Goal: Information Seeking & Learning: Learn about a topic

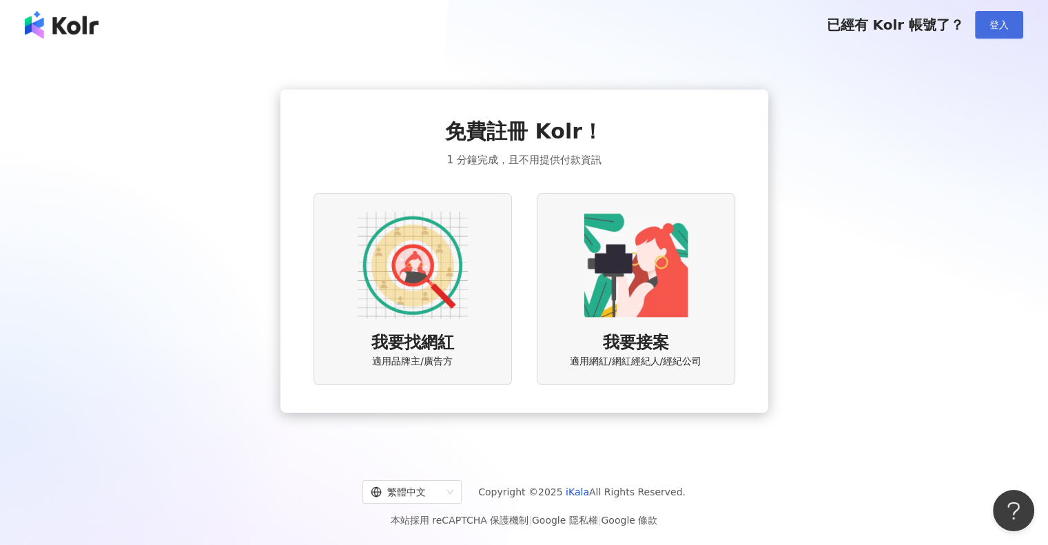
click at [980, 21] on button "登入" at bounding box center [999, 25] width 48 height 28
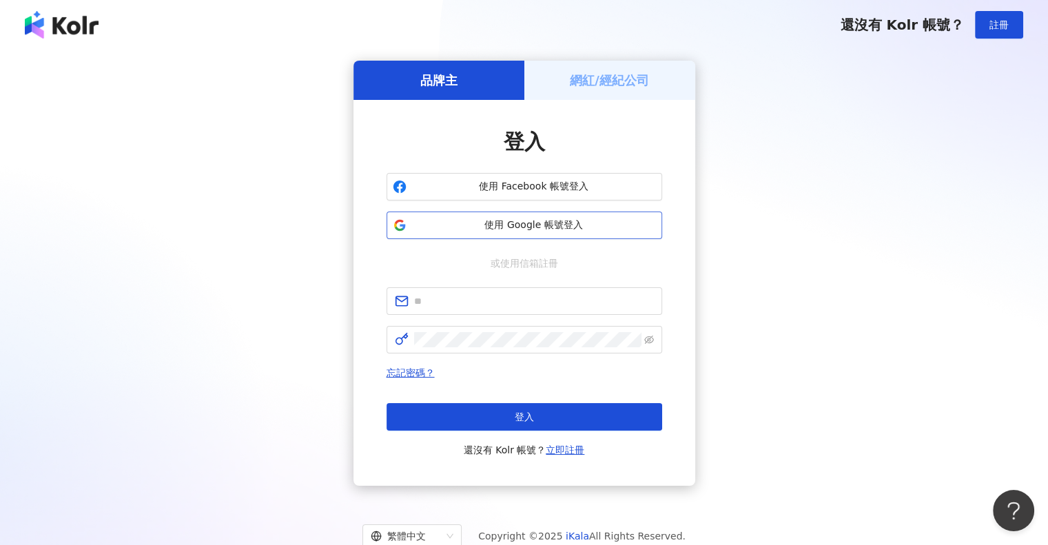
click at [491, 224] on span "使用 Google 帳號登入" at bounding box center [534, 226] width 244 height 14
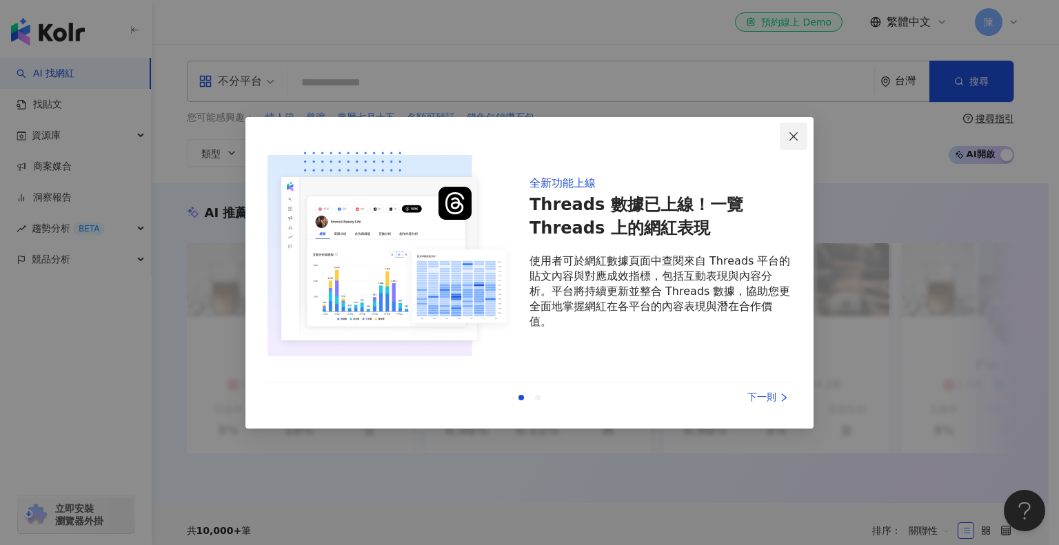
click at [794, 134] on icon "close" at bounding box center [793, 136] width 11 height 11
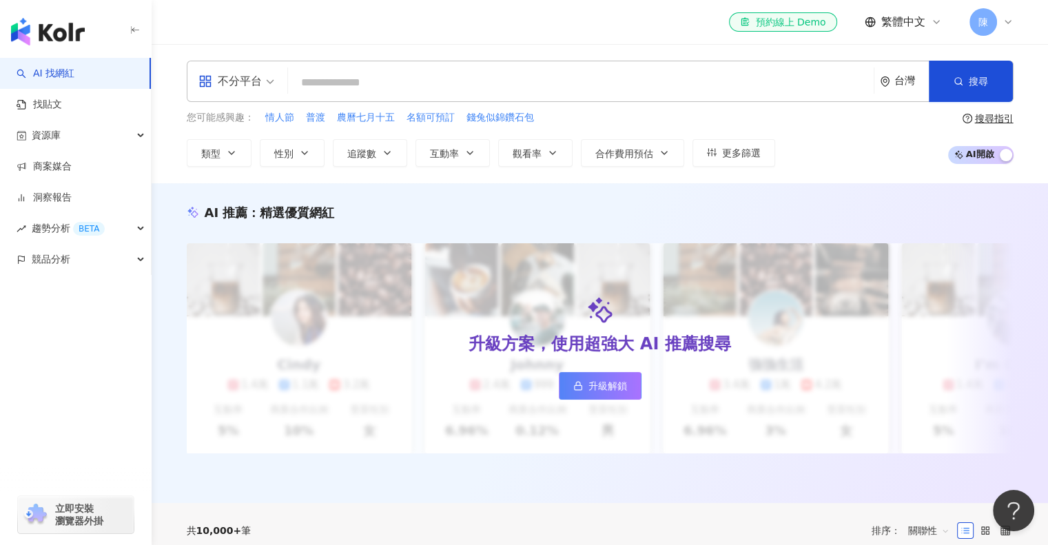
click at [680, 90] on input "search" at bounding box center [581, 83] width 575 height 26
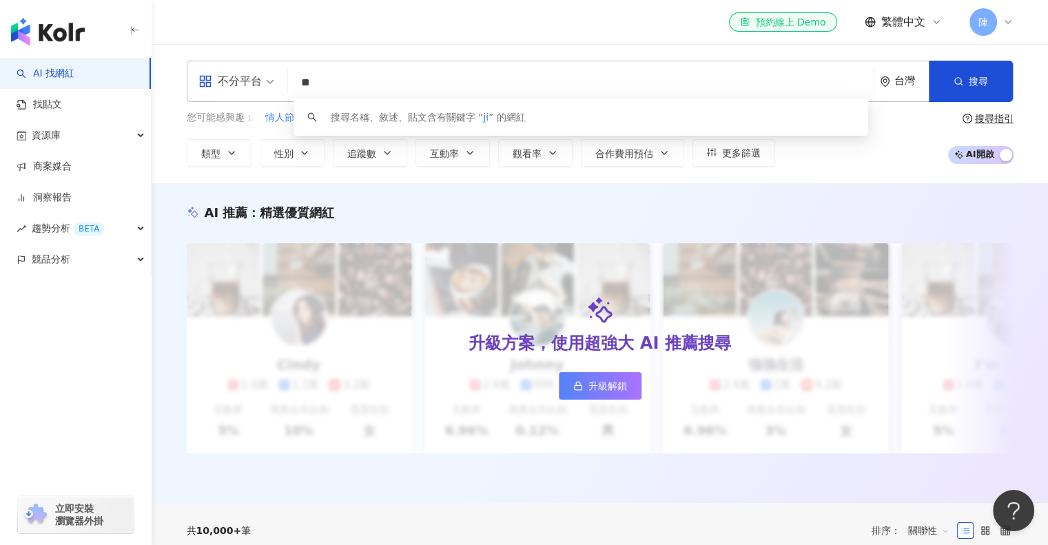
type input "*"
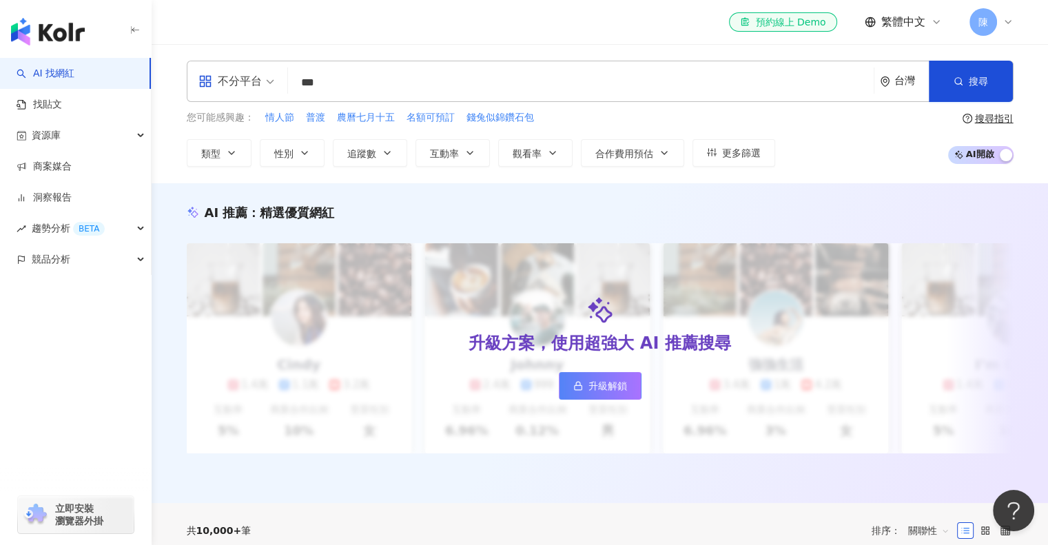
type input "***"
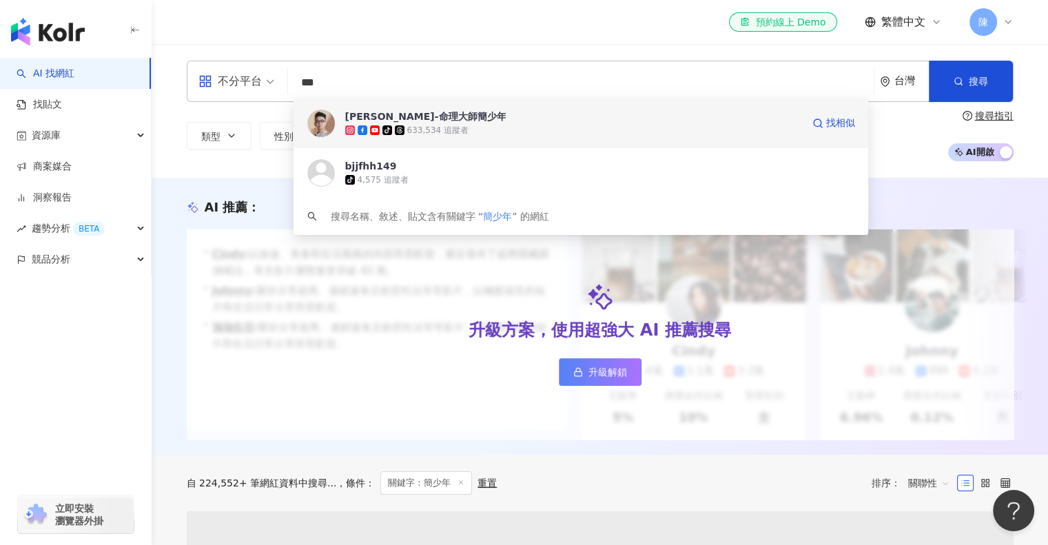
click at [420, 132] on div "633,534 追蹤者" at bounding box center [437, 131] width 61 height 12
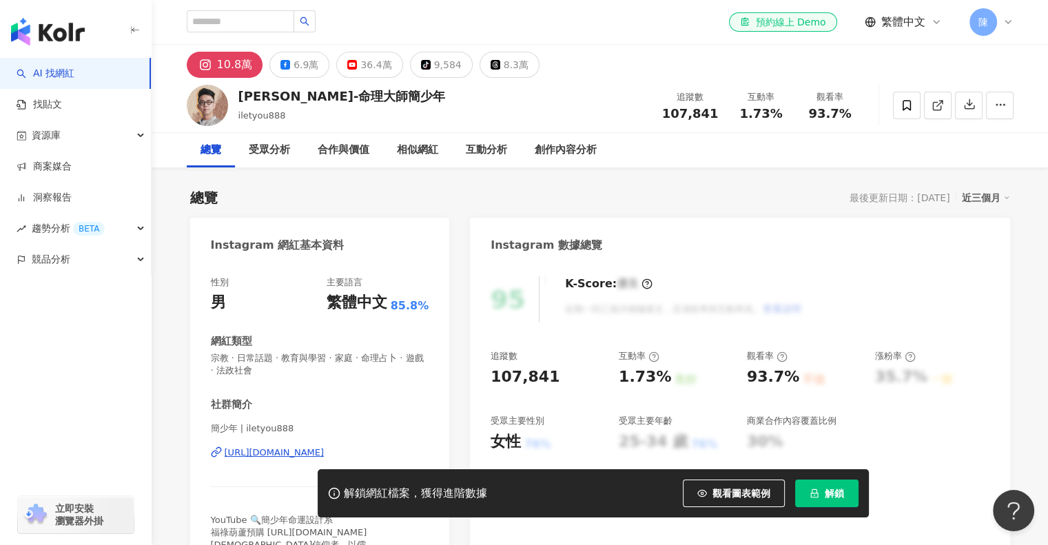
click at [1004, 26] on icon at bounding box center [1008, 22] width 11 height 11
click at [1004, 20] on icon at bounding box center [1008, 22] width 11 height 11
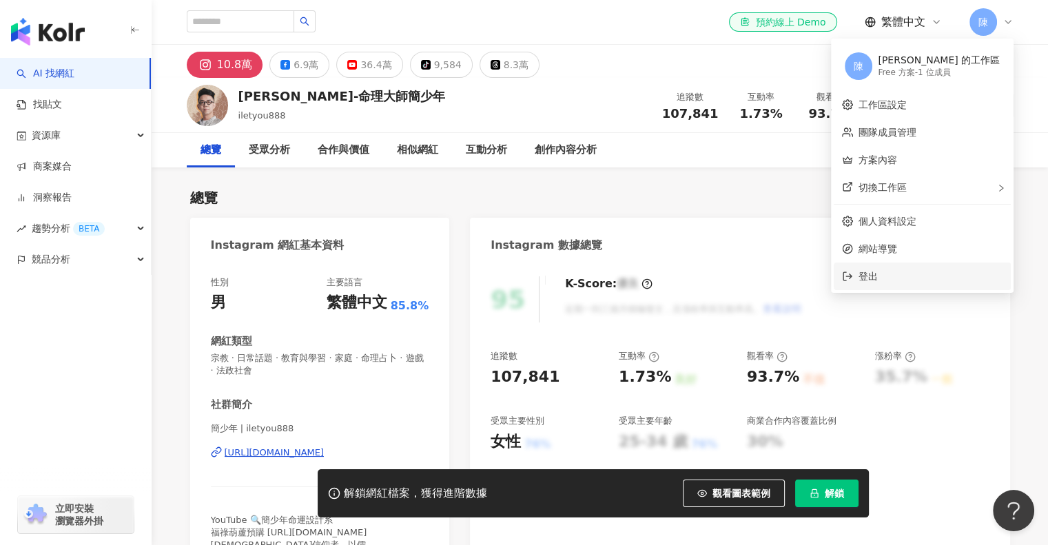
click at [926, 267] on li "登出" at bounding box center [922, 277] width 177 height 28
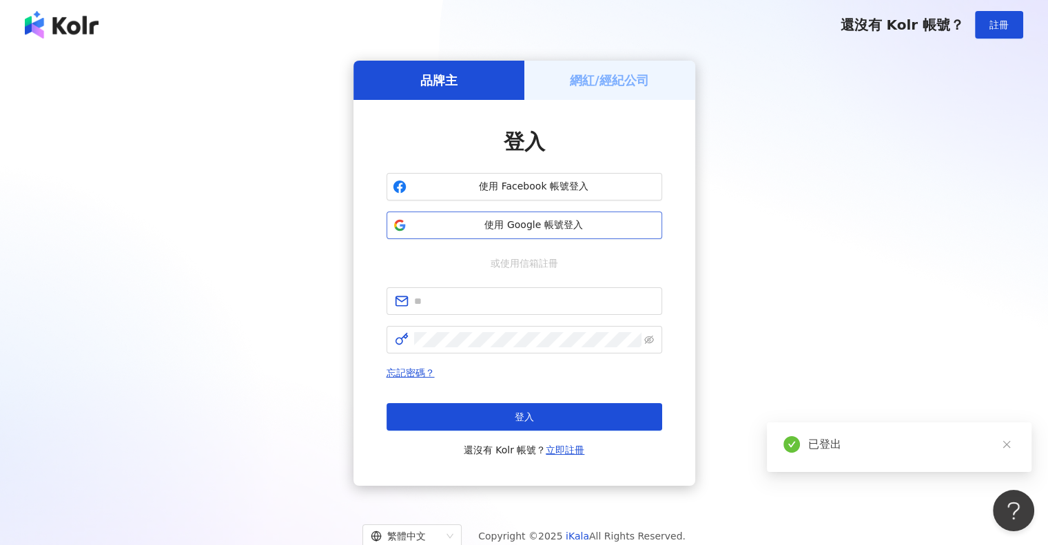
click at [529, 231] on span "使用 Google 帳號登入" at bounding box center [534, 226] width 244 height 14
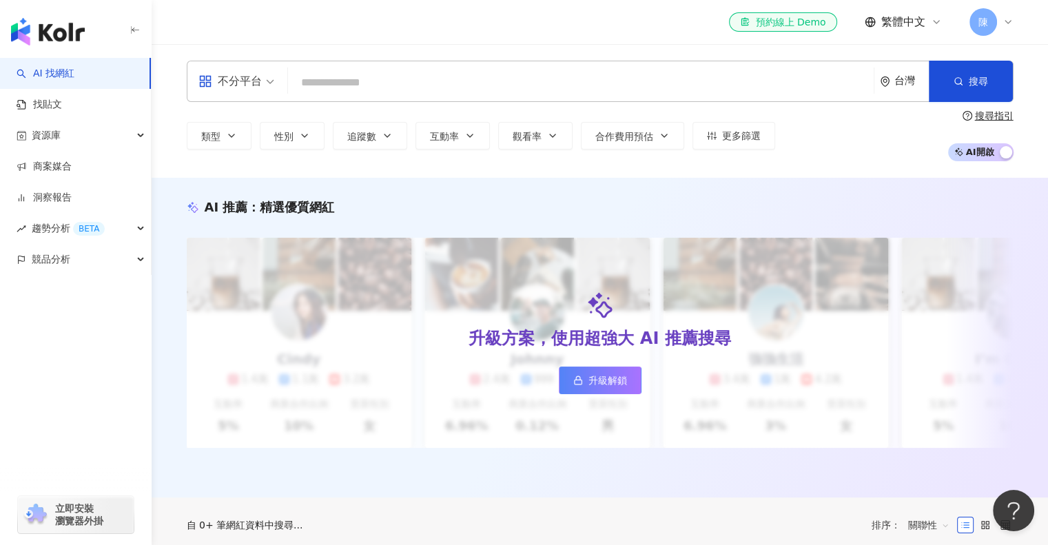
click at [532, 73] on input "search" at bounding box center [581, 83] width 575 height 26
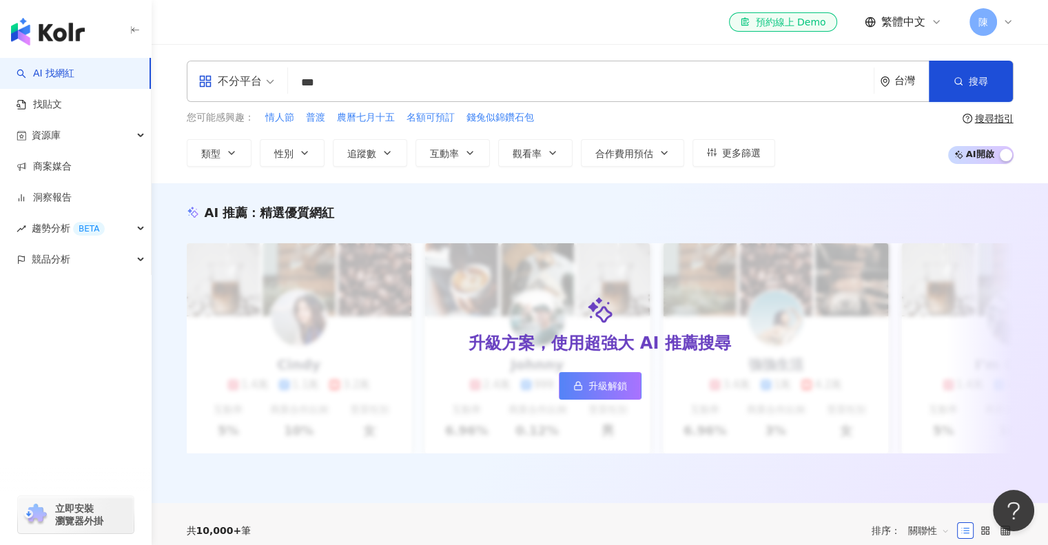
type input "***"
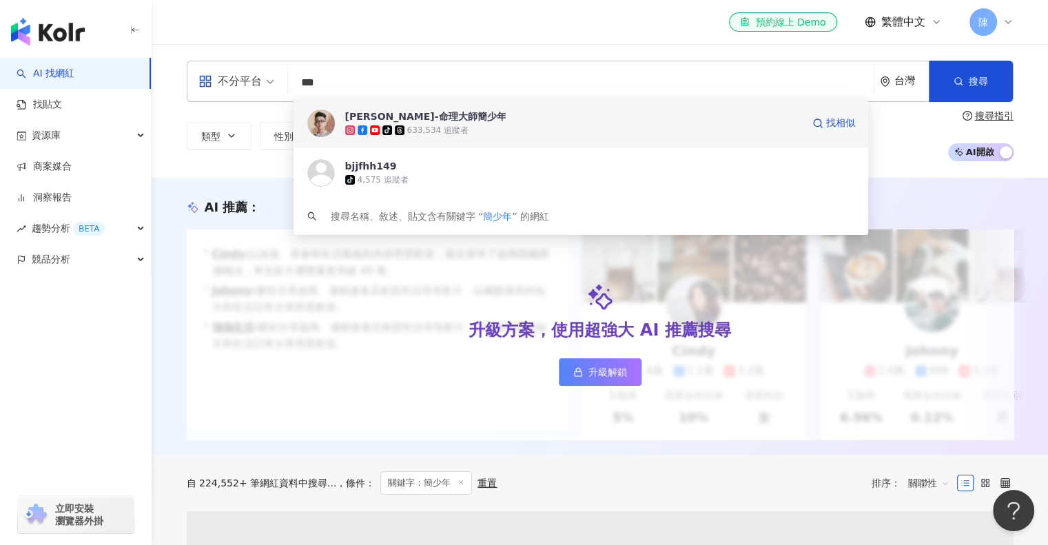
click at [503, 130] on div "tiktok-icon 633,534 追蹤者" at bounding box center [573, 130] width 457 height 14
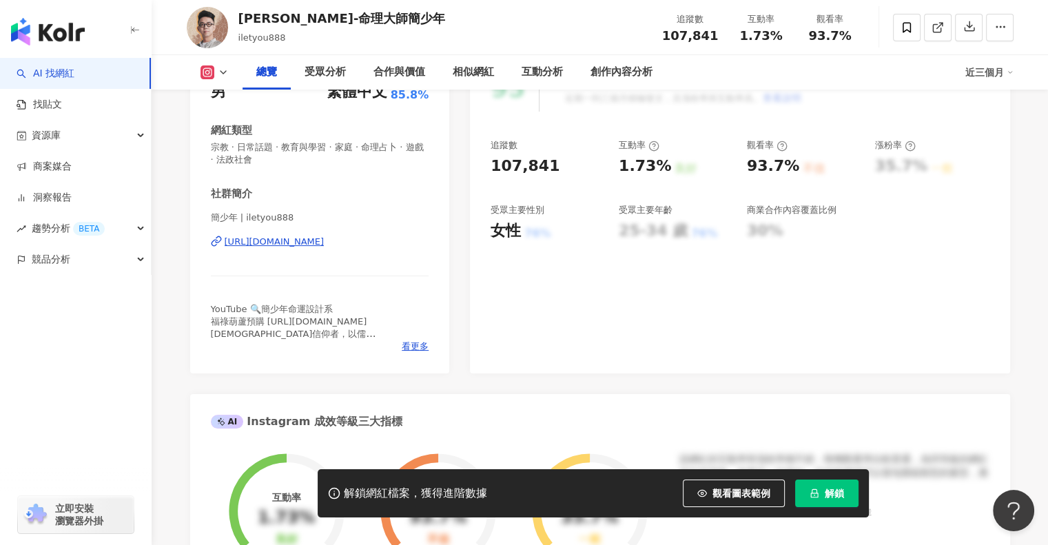
scroll to position [69, 0]
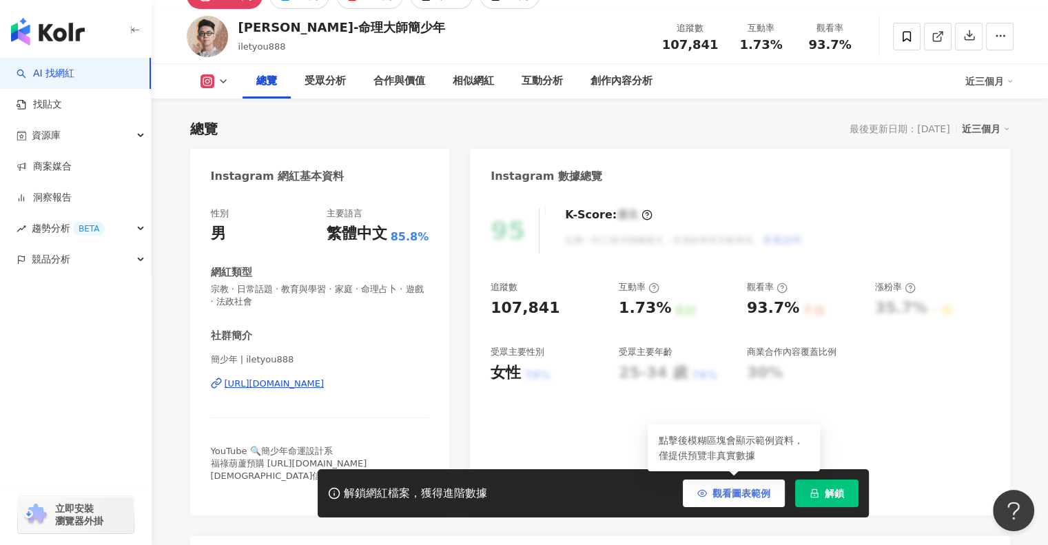
click at [747, 489] on span "觀看圖表範例" at bounding box center [742, 493] width 58 height 11
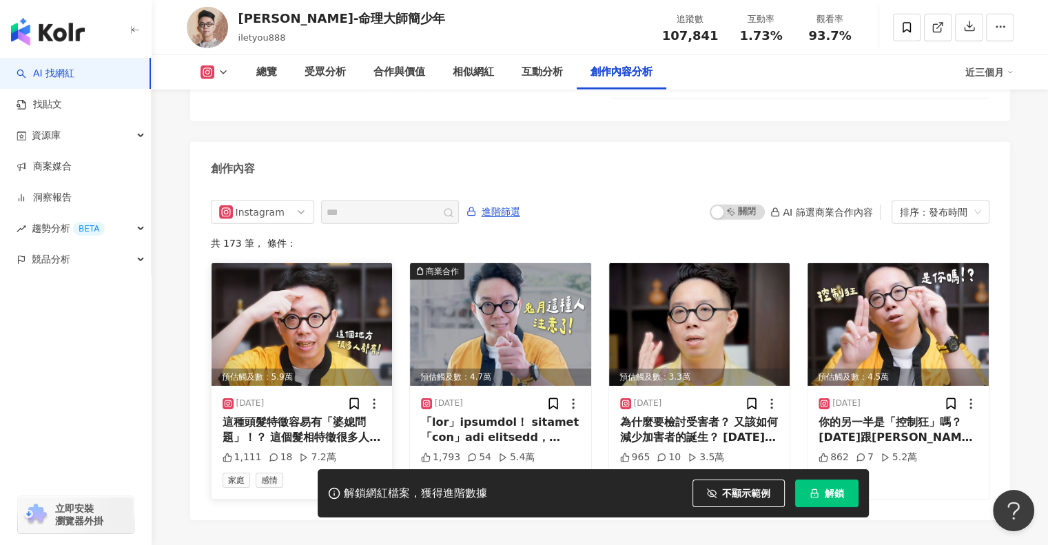
scroll to position [3687, 0]
